Goal: Task Accomplishment & Management: Manage account settings

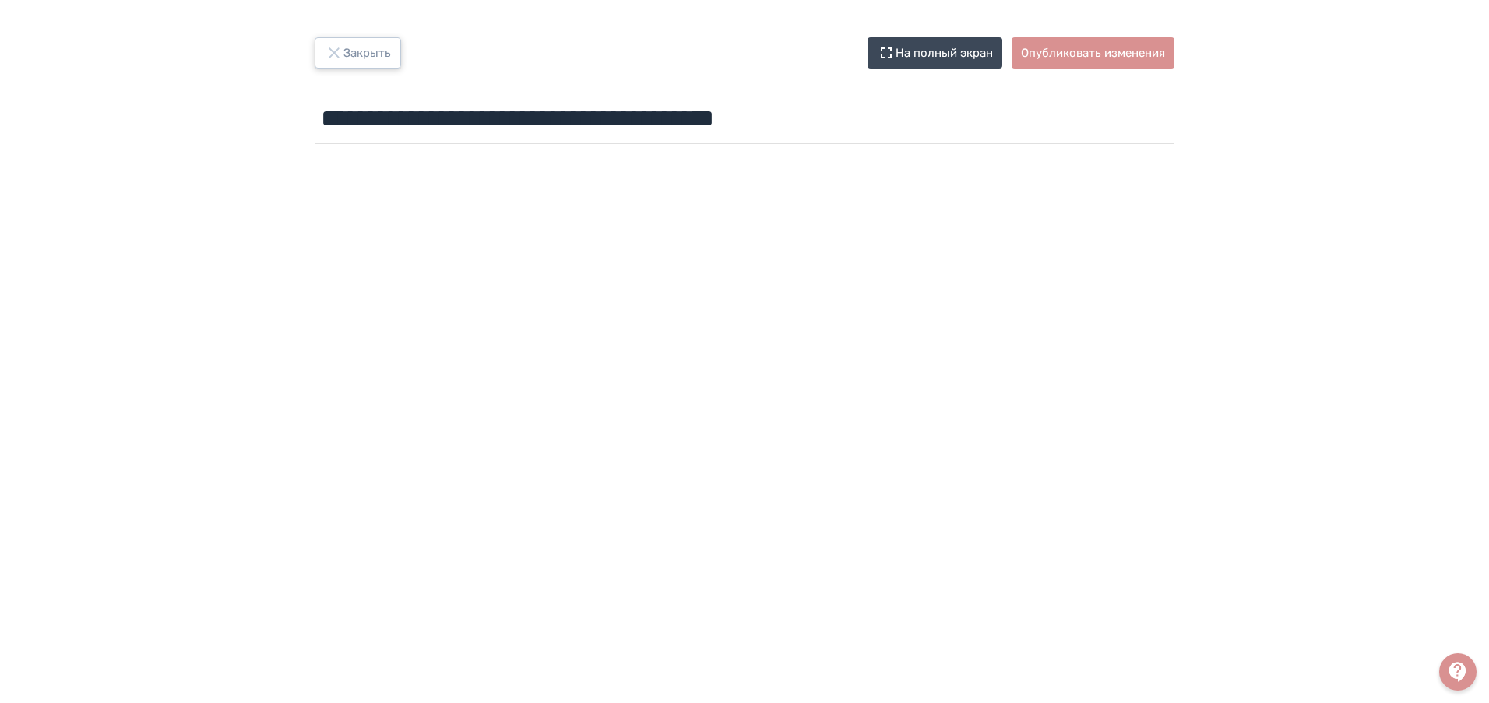
click at [335, 51] on icon "button" at bounding box center [334, 53] width 19 height 19
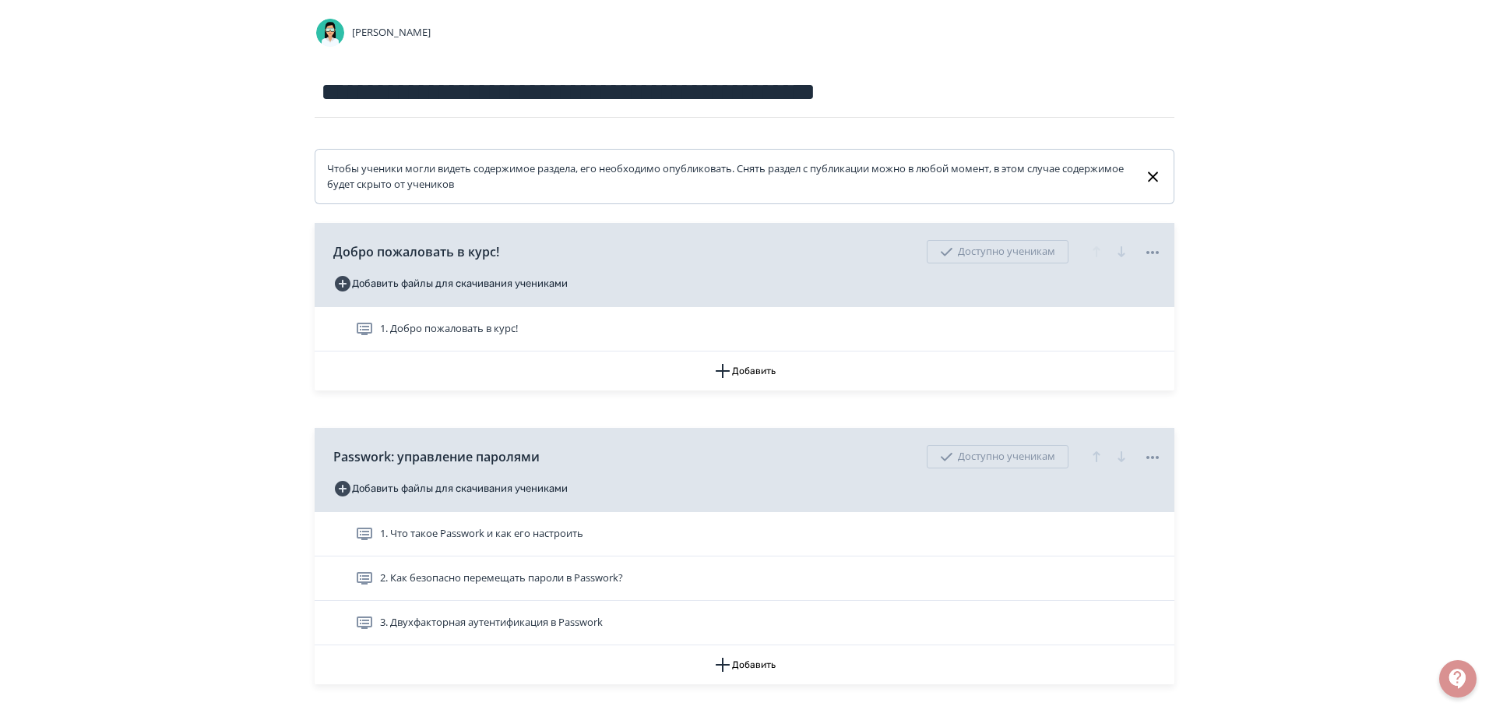
scroll to position [156, 0]
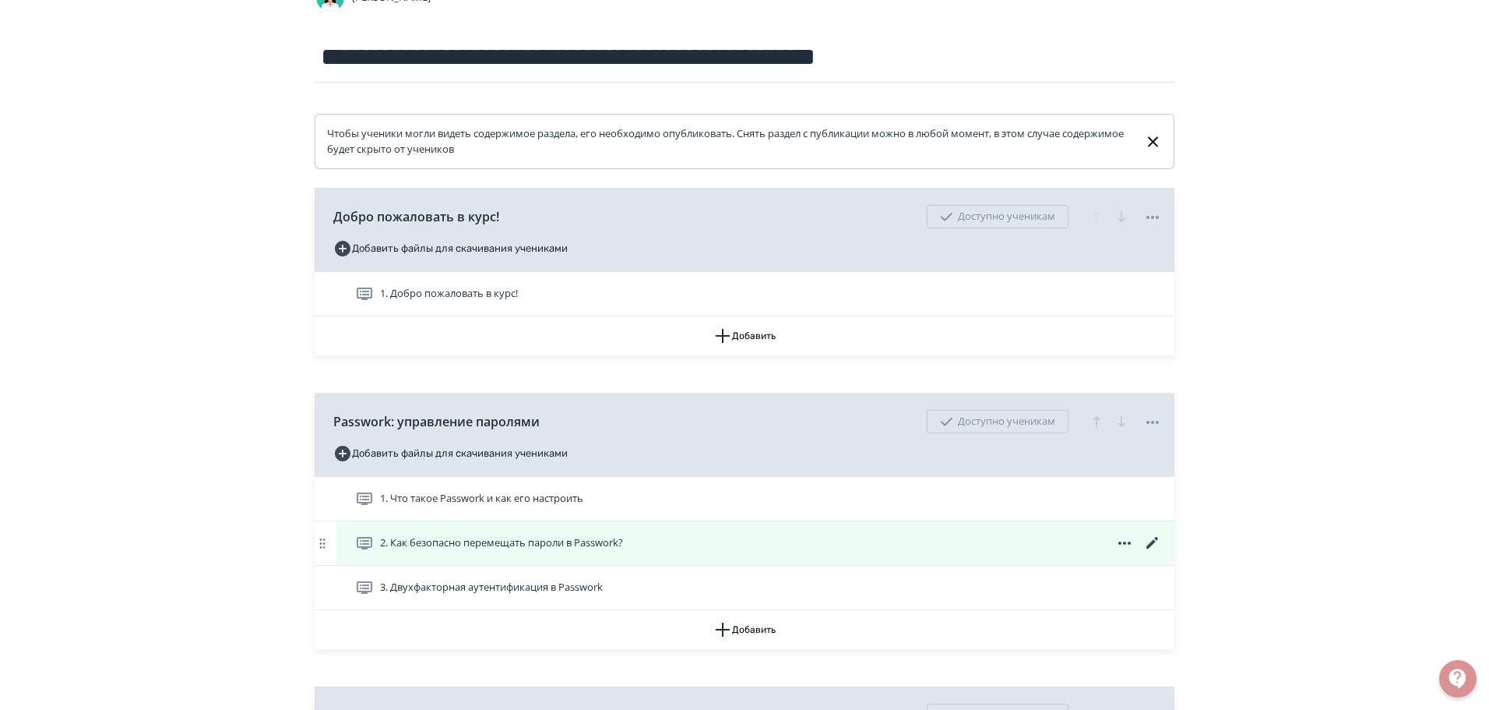
click at [1153, 536] on icon at bounding box center [1152, 543] width 19 height 19
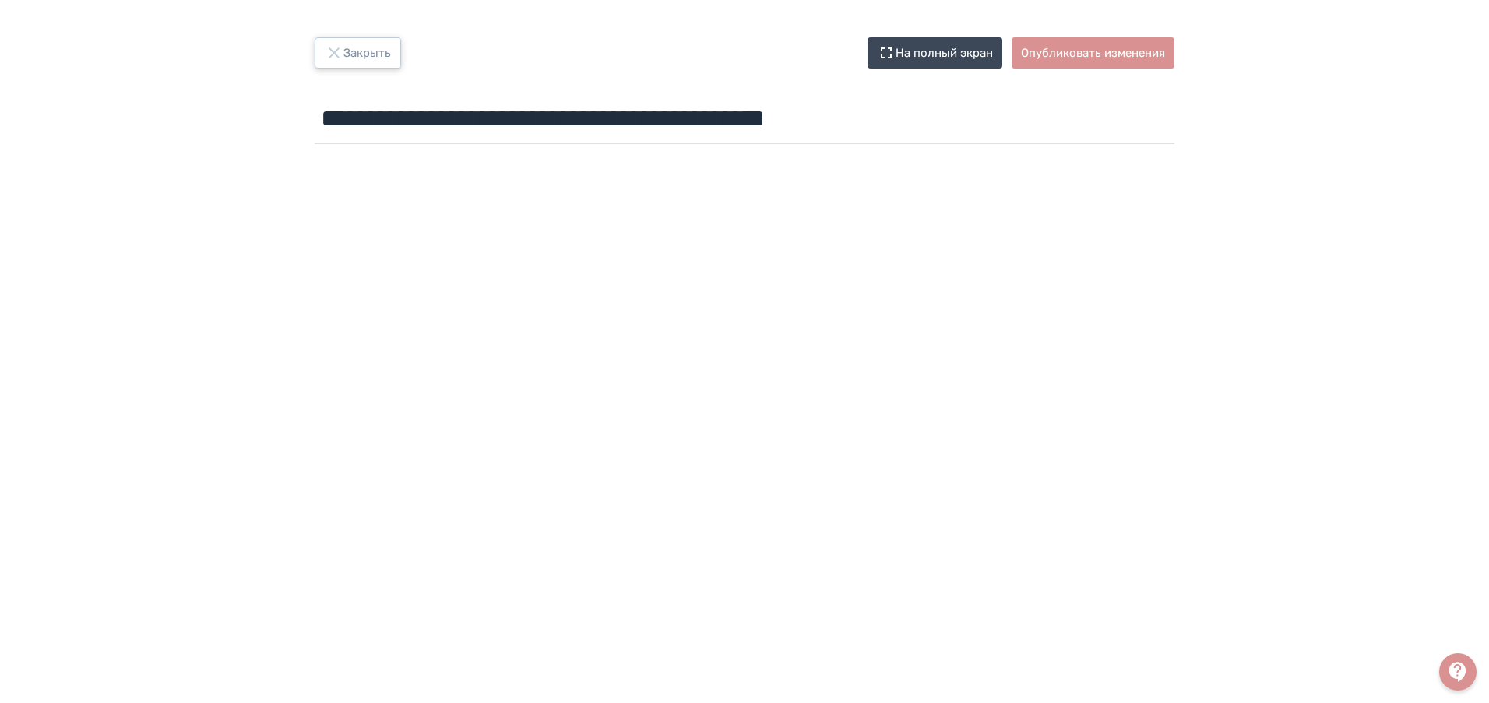
click at [344, 49] on button "Закрыть" at bounding box center [358, 52] width 86 height 31
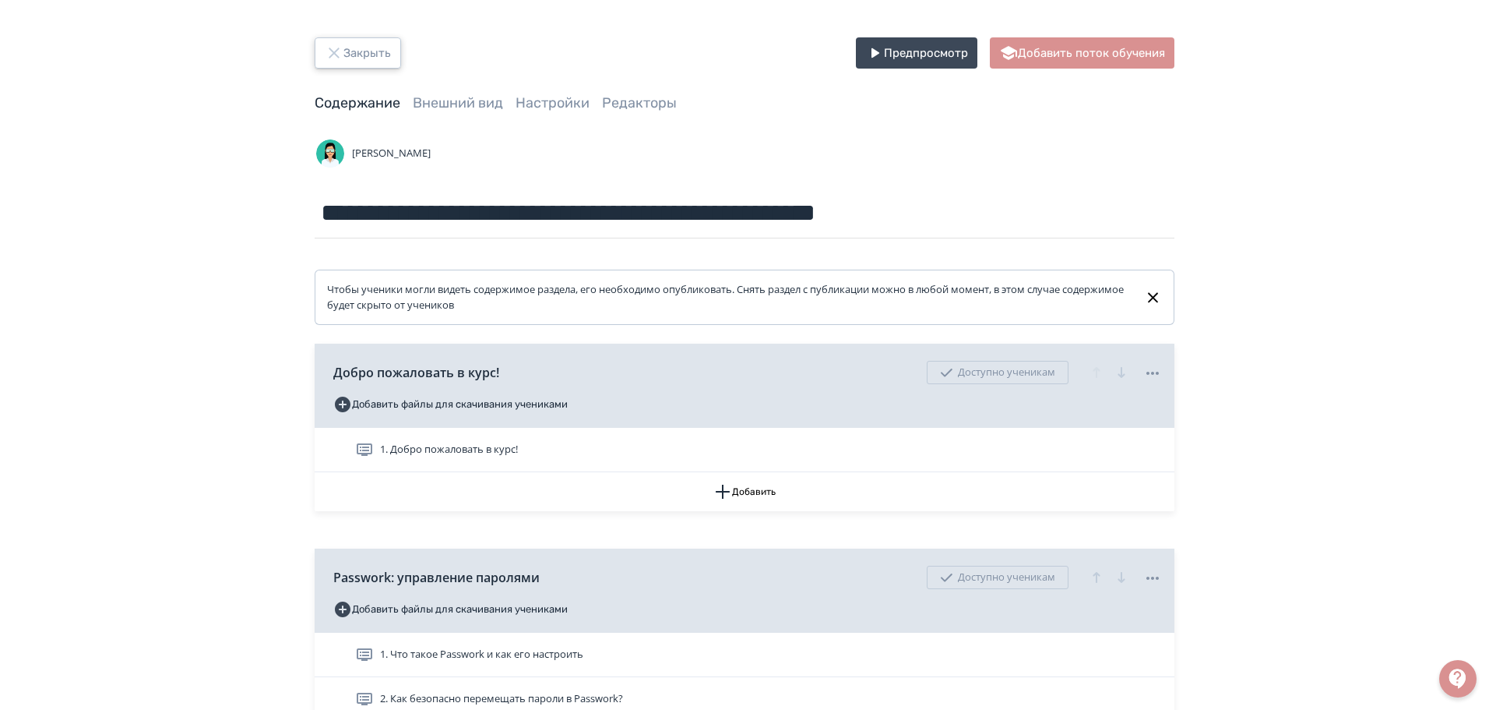
click at [328, 57] on icon "button" at bounding box center [334, 53] width 19 height 19
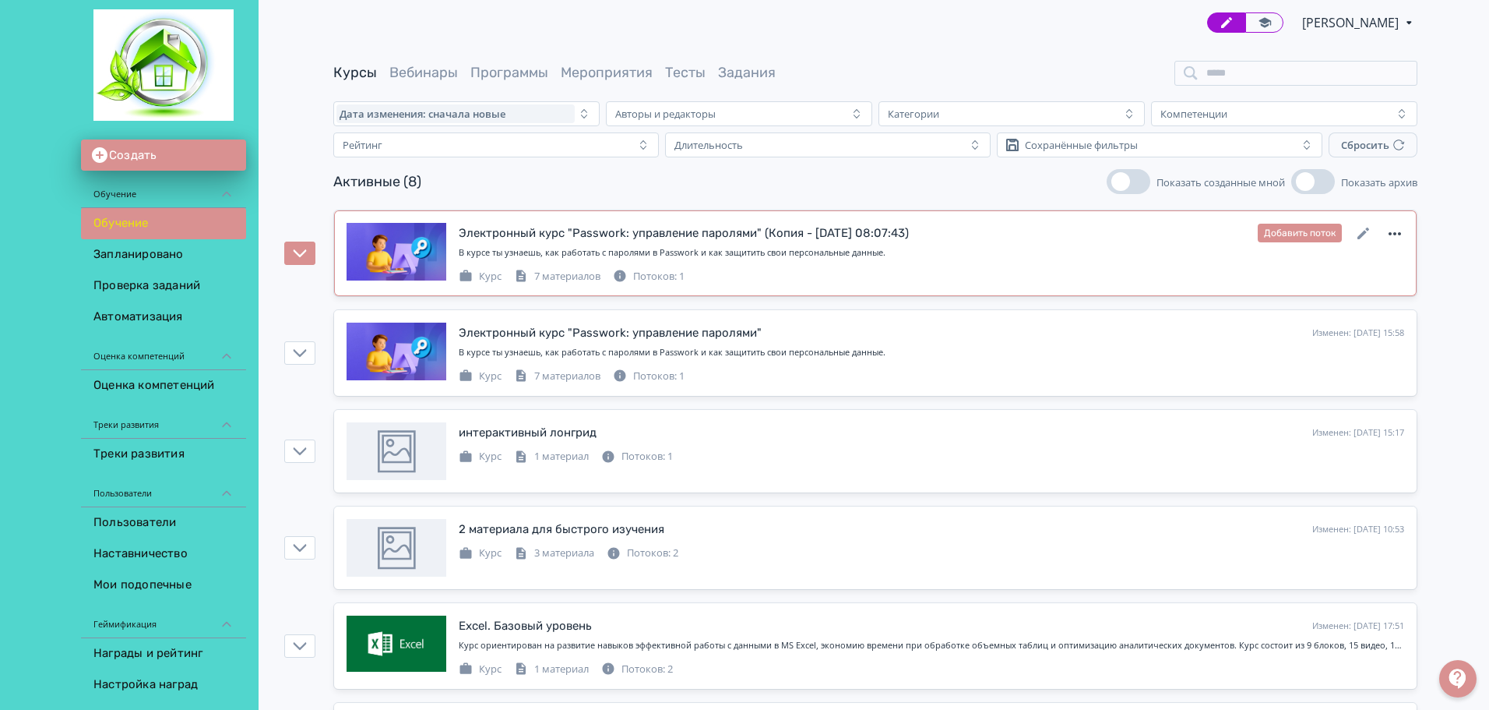
click at [1399, 235] on icon at bounding box center [1395, 233] width 19 height 19
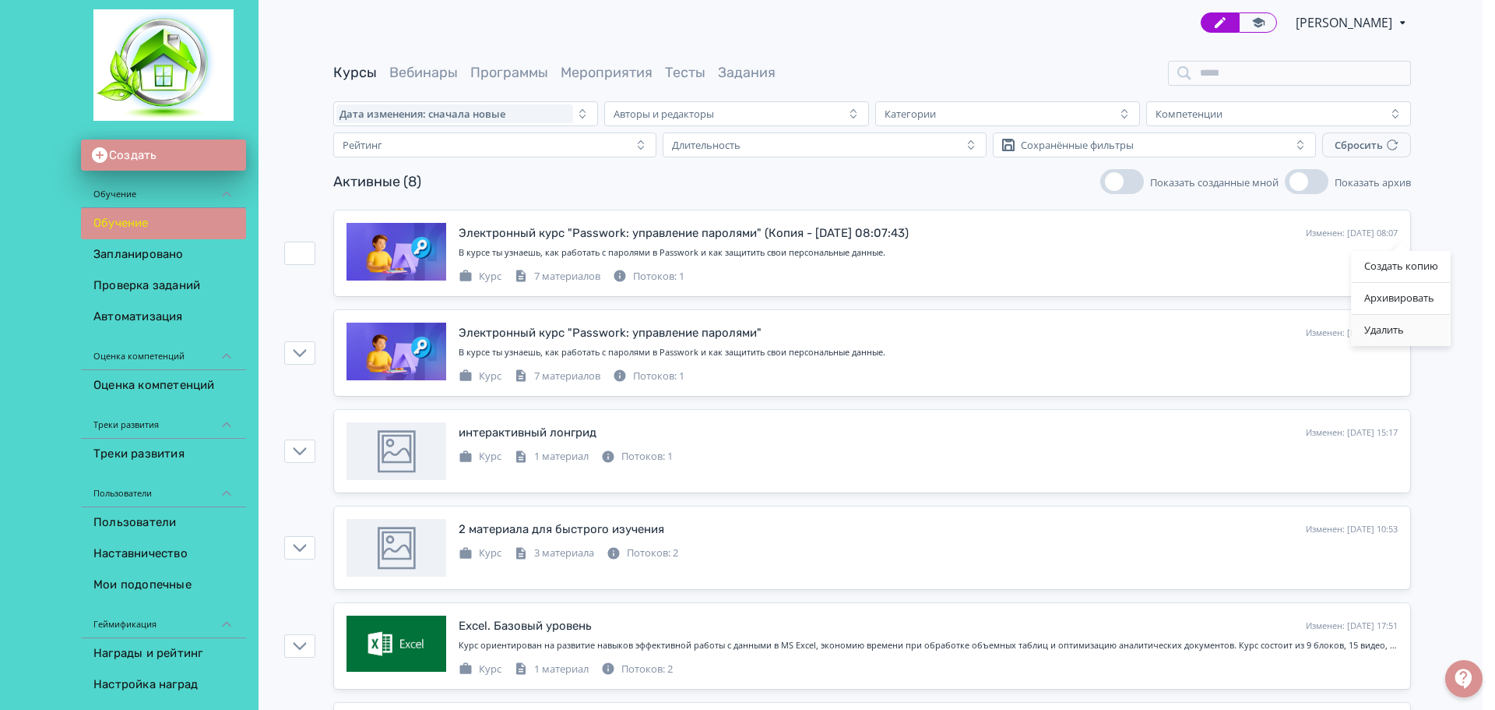
click at [1386, 331] on div "Удалить" at bounding box center [1401, 330] width 99 height 31
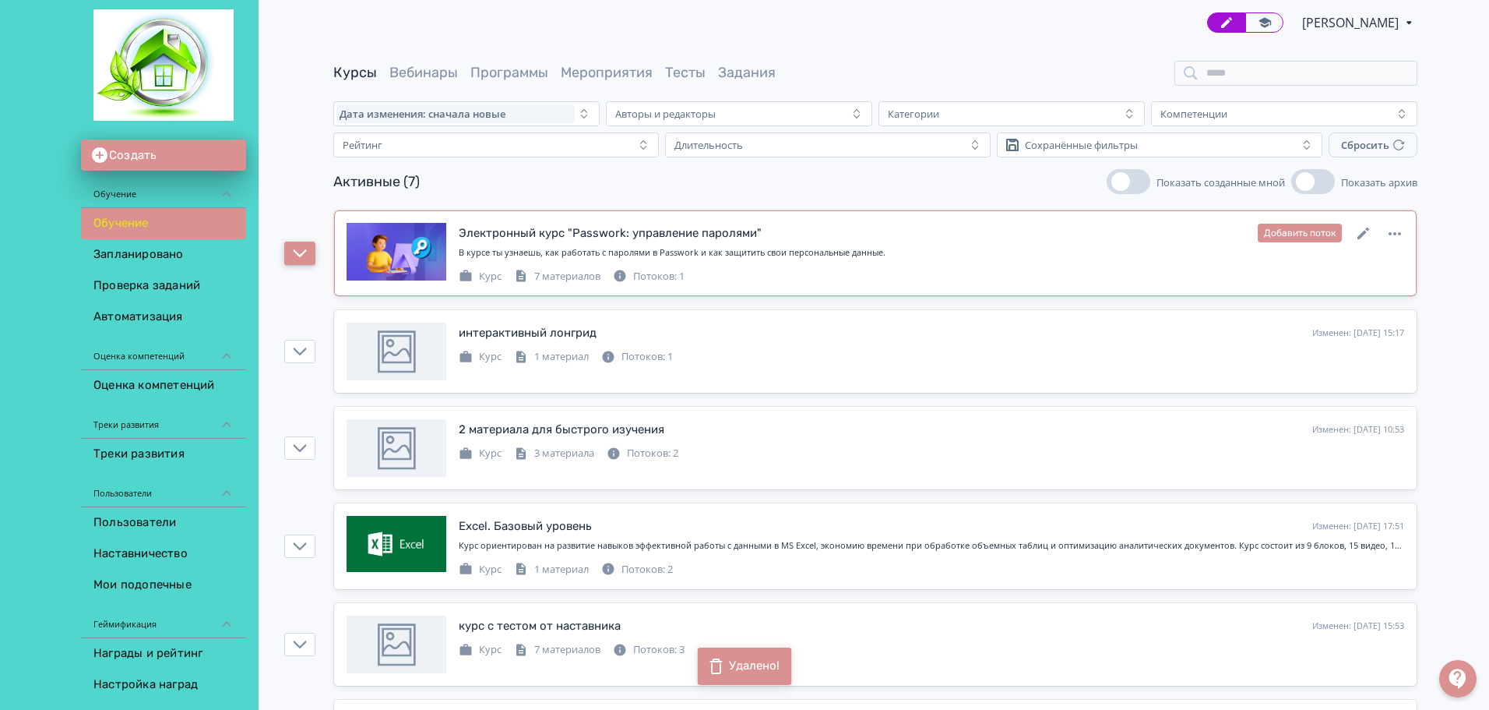
click at [291, 257] on button "button" at bounding box center [299, 252] width 31 height 23
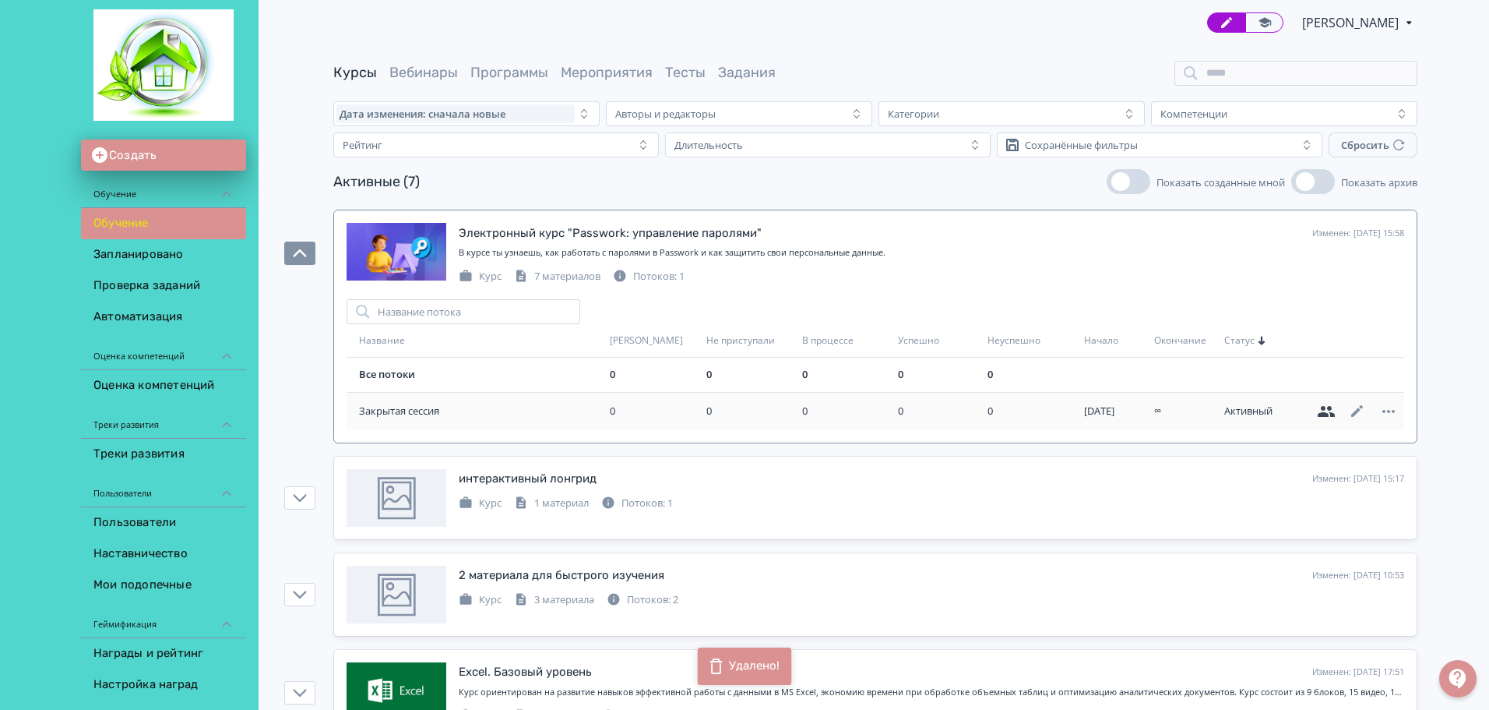
click at [1325, 413] on icon at bounding box center [1326, 411] width 17 height 11
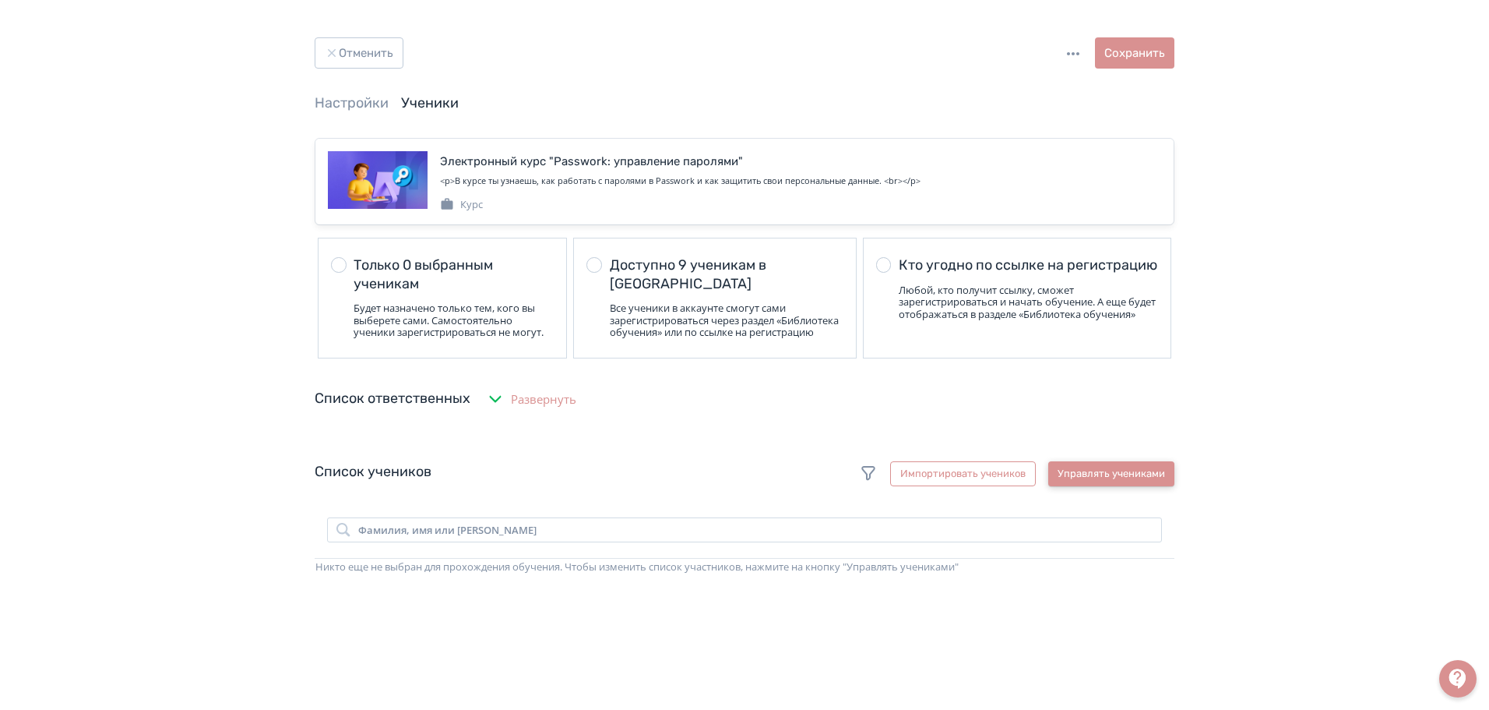
click at [1163, 486] on button "Управлять учениками" at bounding box center [1111, 473] width 126 height 25
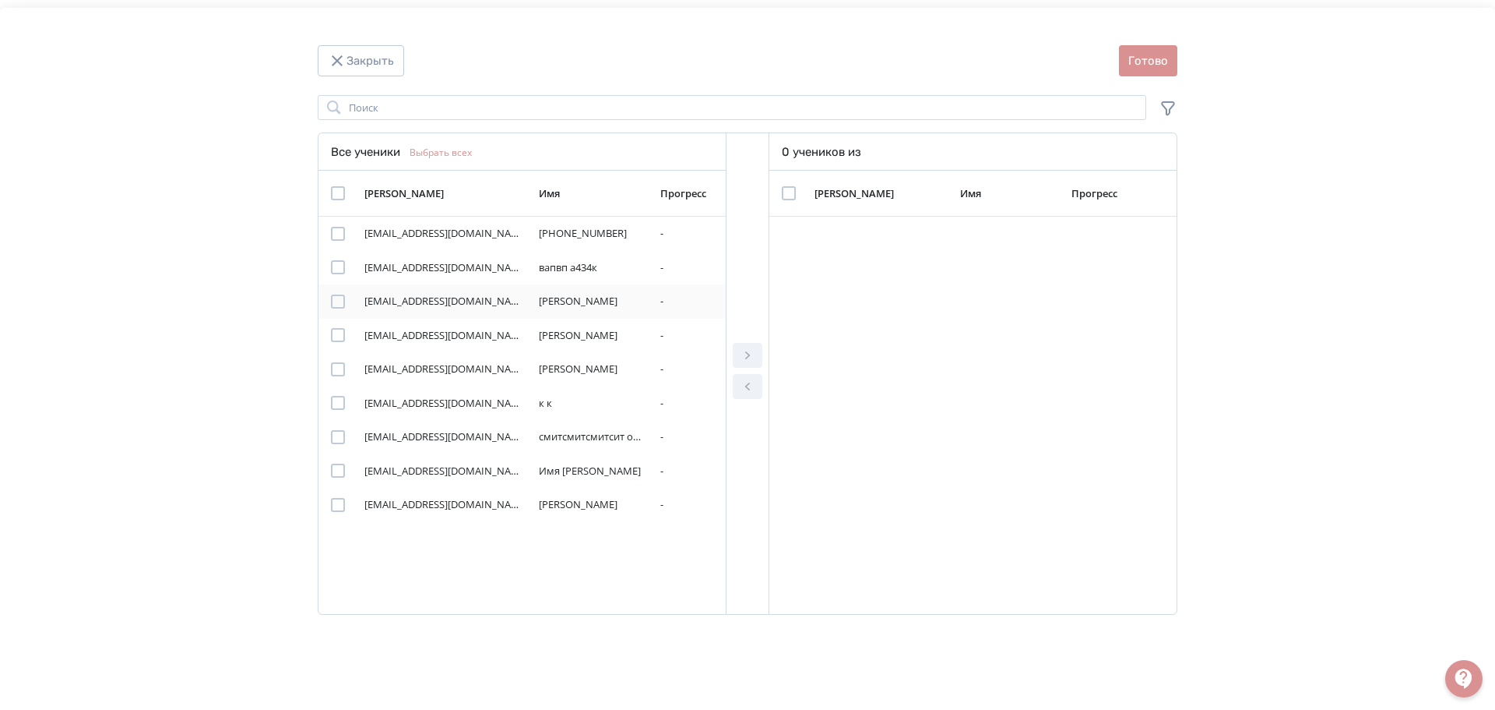
drag, startPoint x: 340, startPoint y: 300, endPoint x: 456, endPoint y: 303, distance: 116.9
click at [340, 301] on div "Modal" at bounding box center [338, 301] width 14 height 14
click at [743, 350] on icon "Modal" at bounding box center [747, 355] width 19 height 19
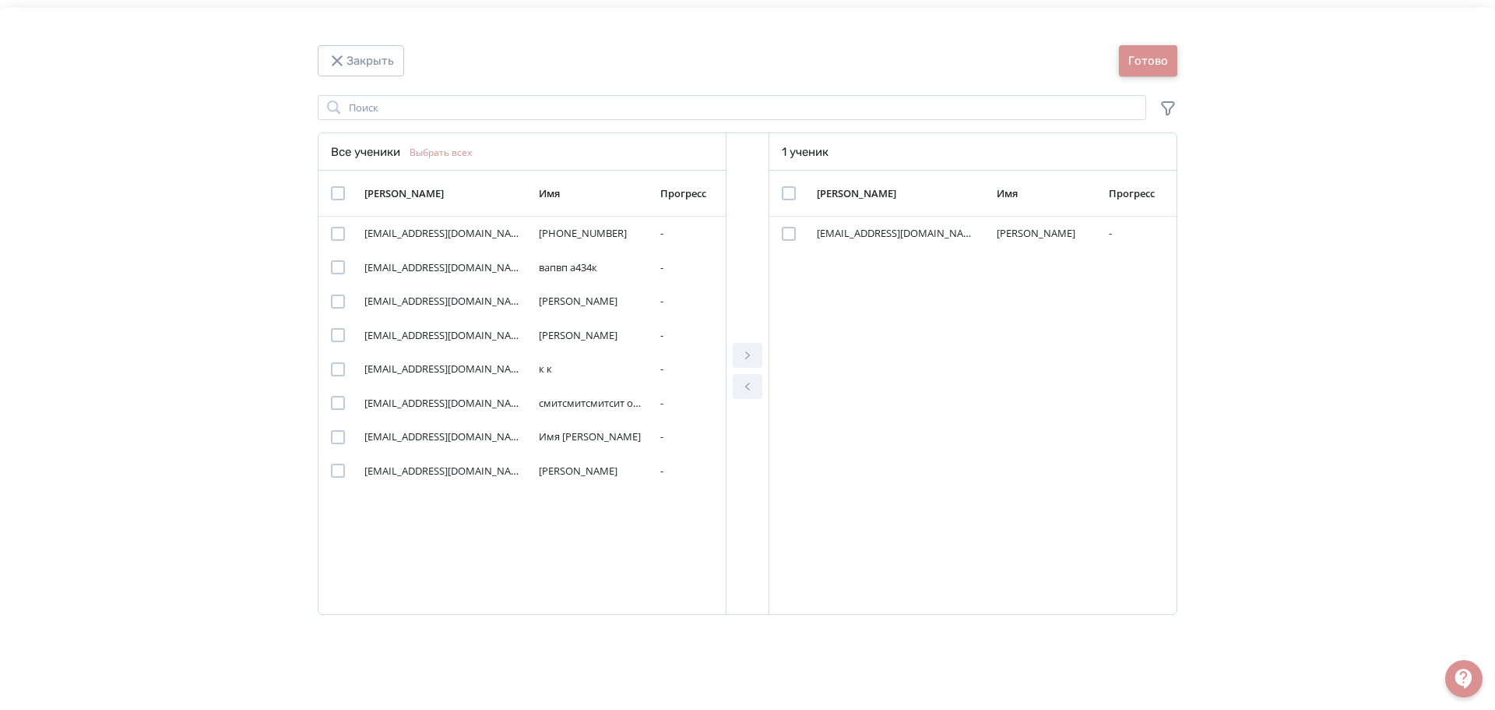
click at [1153, 62] on button "Готово" at bounding box center [1148, 60] width 58 height 31
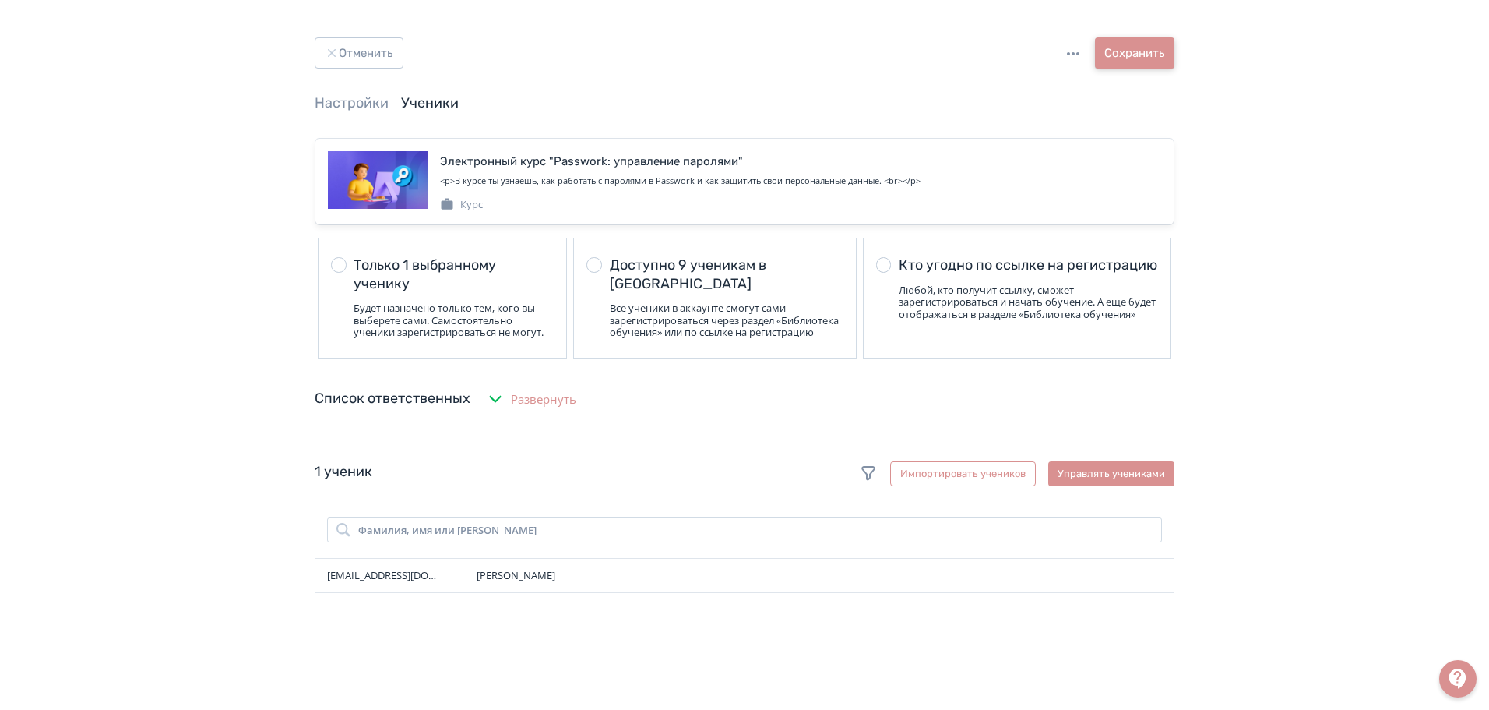
click at [1157, 55] on button "Сохранить" at bounding box center [1134, 52] width 79 height 31
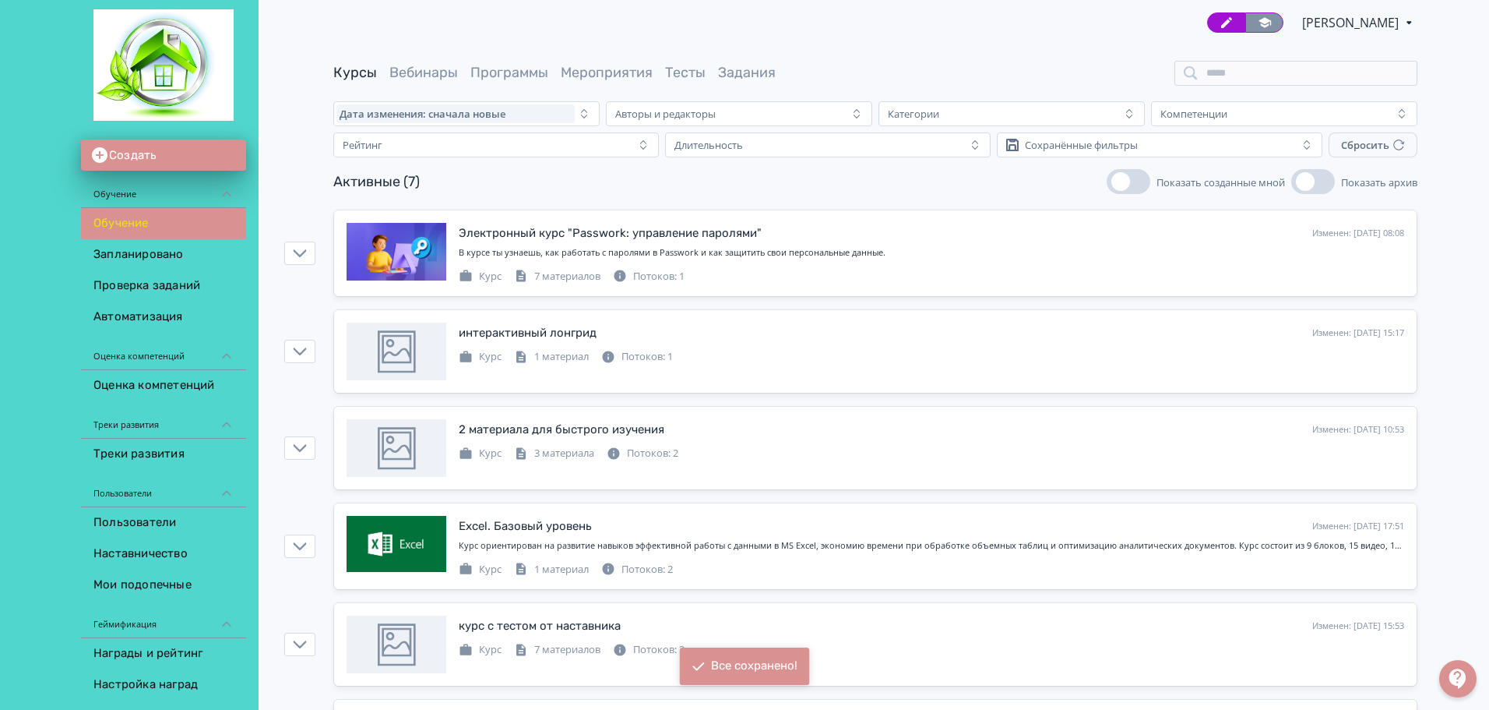
click at [1259, 19] on icon at bounding box center [1265, 22] width 12 height 10
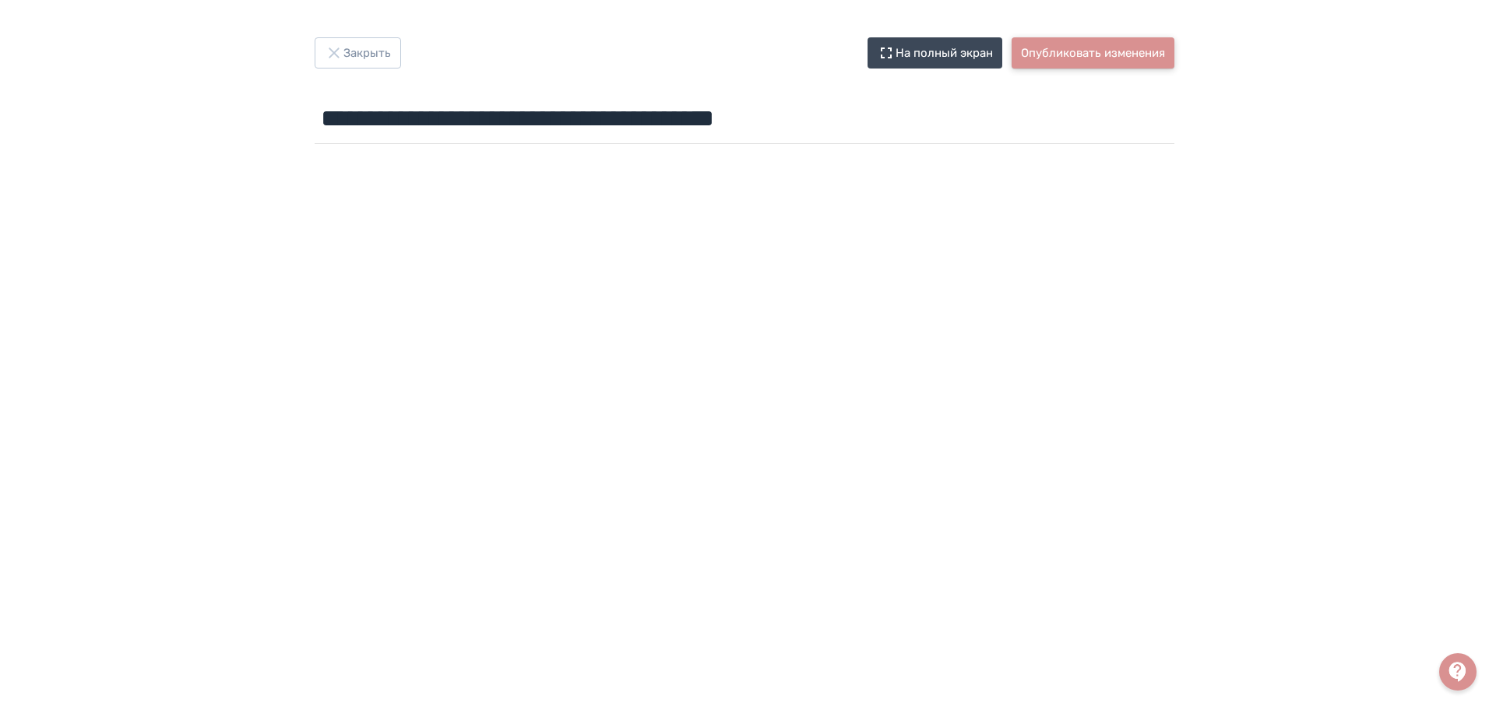
click at [1080, 60] on button "Опубликовать изменения" at bounding box center [1093, 52] width 163 height 31
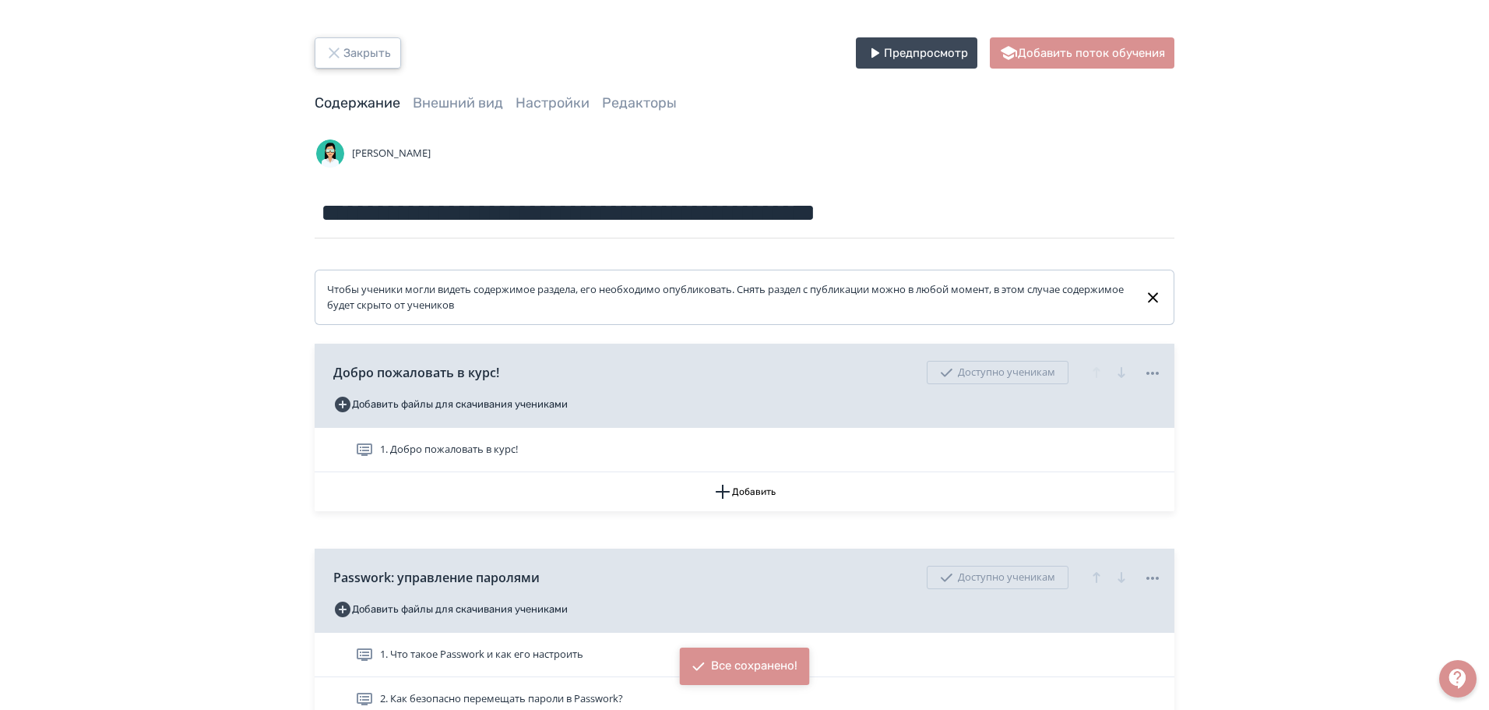
click at [337, 54] on icon "button" at bounding box center [334, 53] width 19 height 19
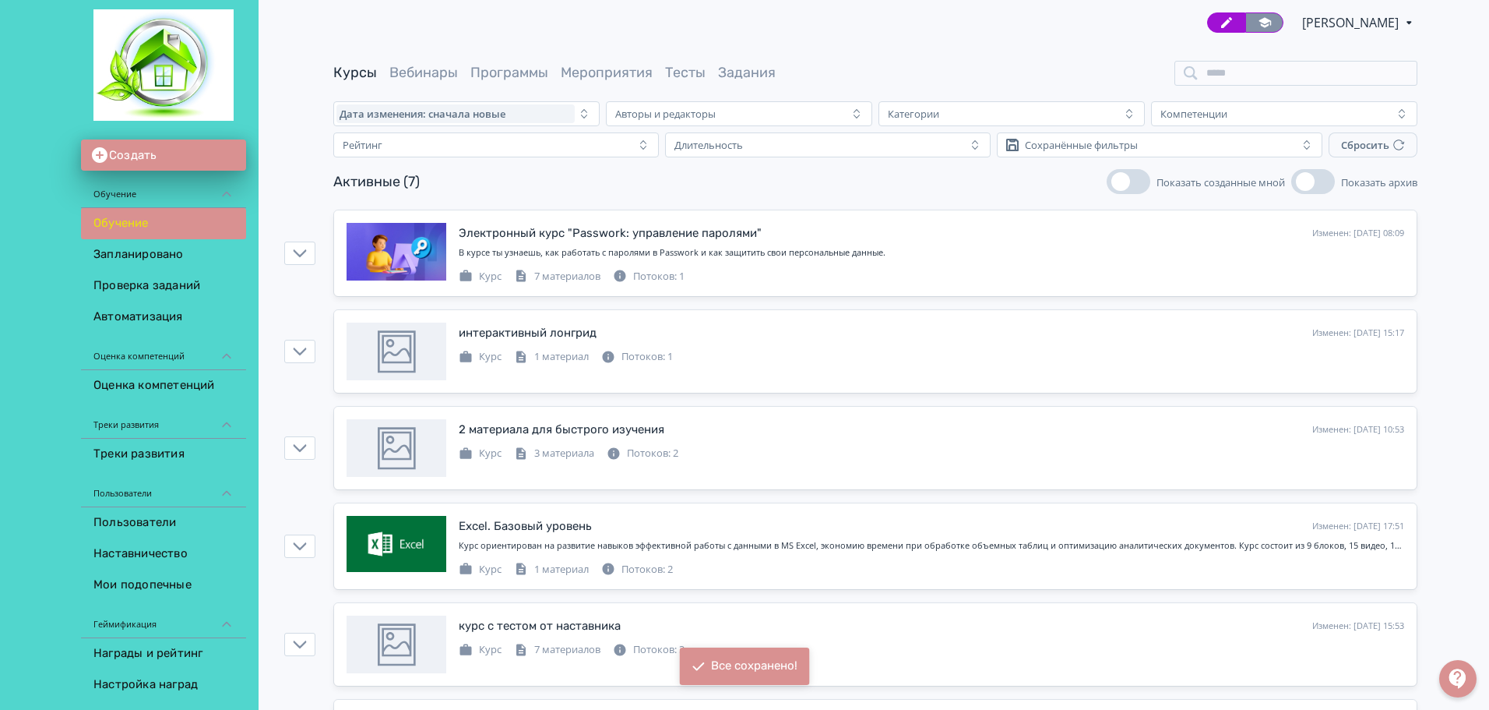
click at [1258, 23] on icon at bounding box center [1265, 23] width 14 height 14
